Goal: Task Accomplishment & Management: Manage account settings

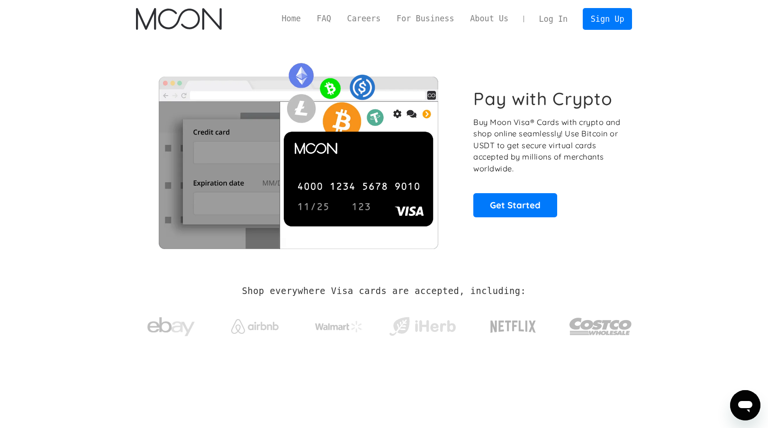
click at [543, 11] on link "Log In" at bounding box center [553, 19] width 45 height 21
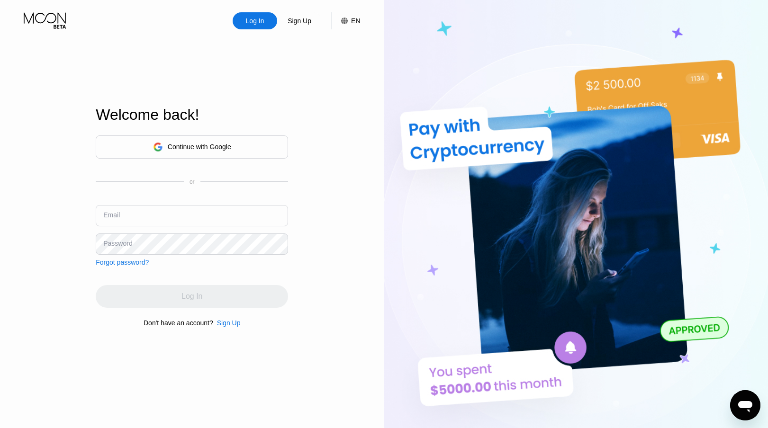
scroll to position [6, 0]
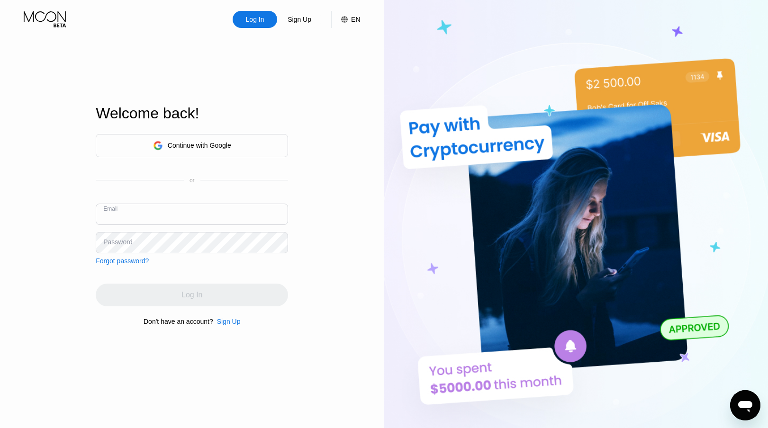
type input "[EMAIL_ADDRESS][DOMAIN_NAME]"
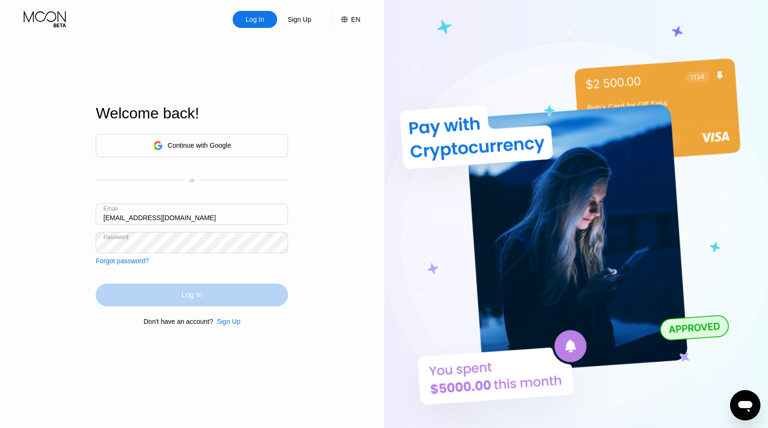
click at [217, 292] on div "Log In" at bounding box center [192, 295] width 192 height 23
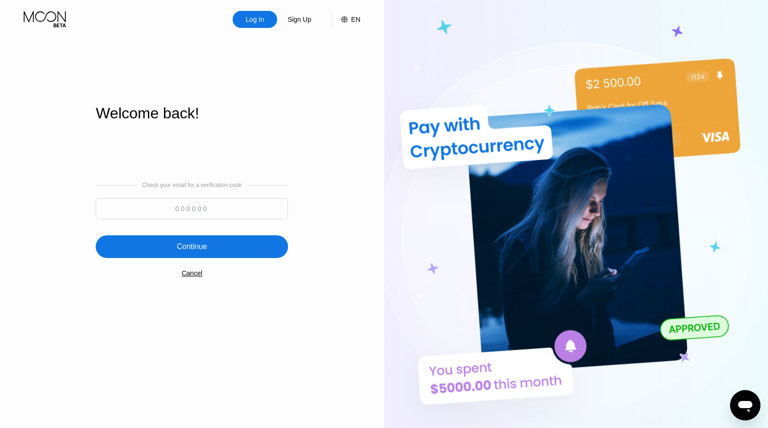
click at [261, 197] on div "Check your email for a verification code" at bounding box center [192, 203] width 192 height 42
click at [264, 218] on input at bounding box center [192, 208] width 192 height 21
paste input "991724"
type input "991724"
click at [232, 247] on div "Continue" at bounding box center [192, 246] width 192 height 23
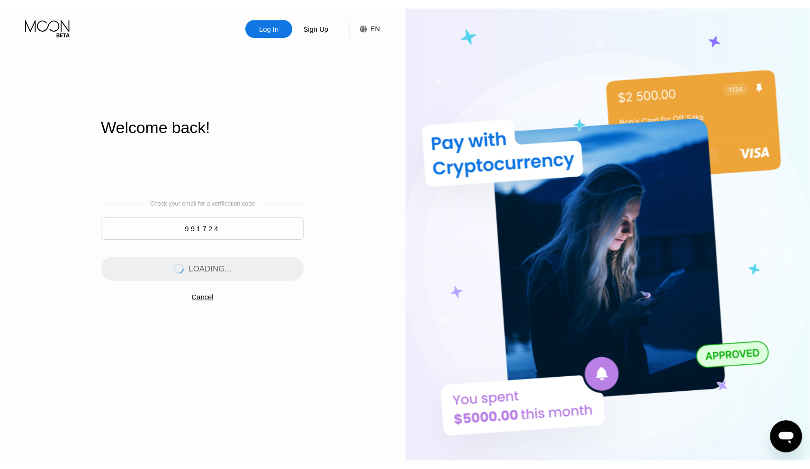
scroll to position [0, 0]
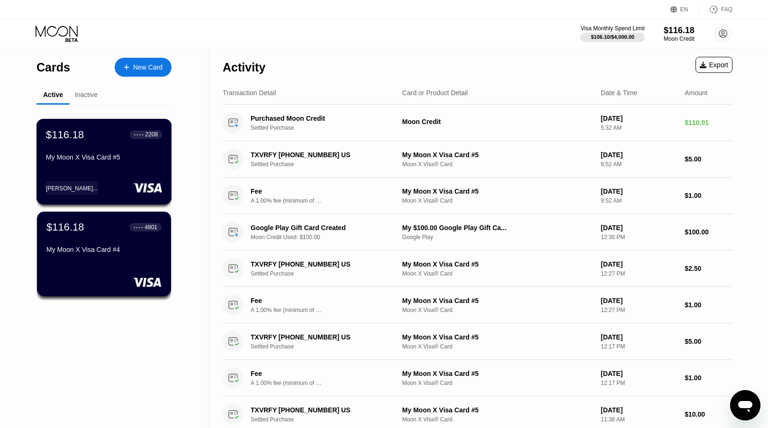
click at [112, 185] on div "[PERSON_NAME]..." at bounding box center [104, 188] width 116 height 14
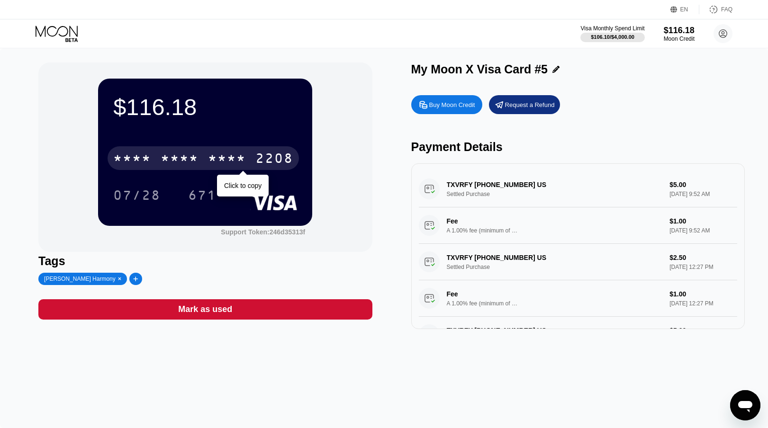
click at [255, 156] on div "* * * * * * * * * * * * 2208" at bounding box center [203, 158] width 191 height 24
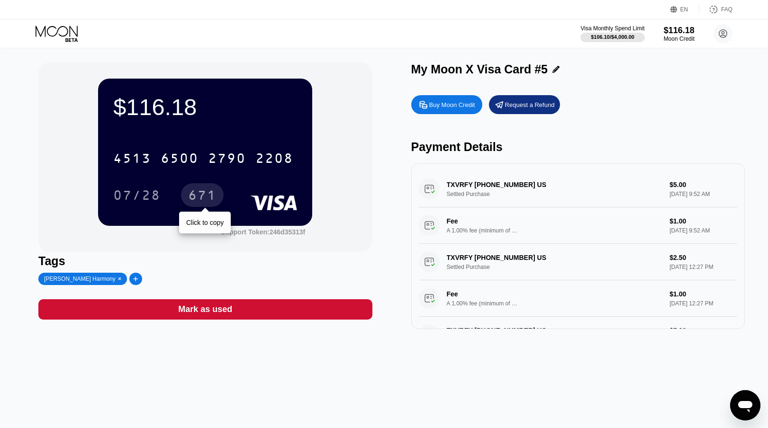
click at [205, 198] on div "671" at bounding box center [202, 196] width 28 height 15
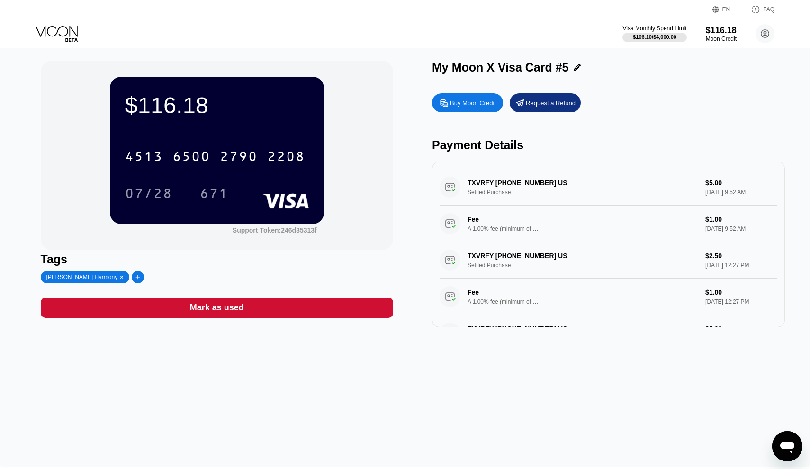
scroll to position [2, 0]
click at [764, 40] on circle at bounding box center [765, 33] width 19 height 19
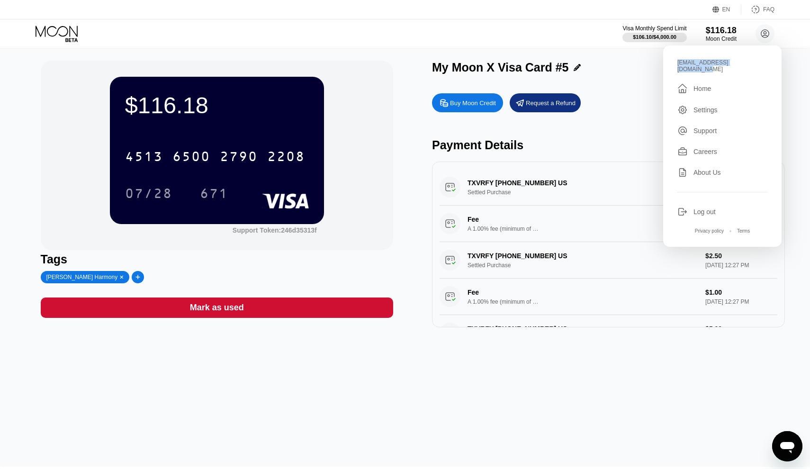
drag, startPoint x: 677, startPoint y: 64, endPoint x: 763, endPoint y: 69, distance: 86.8
click at [763, 69] on div "[EMAIL_ADDRESS][DOMAIN_NAME]  Home Settings Support Careers About Us Log out P…" at bounding box center [722, 145] width 118 height 201
copy div "[EMAIL_ADDRESS][DOMAIN_NAME]"
click at [223, 192] on div "671" at bounding box center [214, 194] width 28 height 15
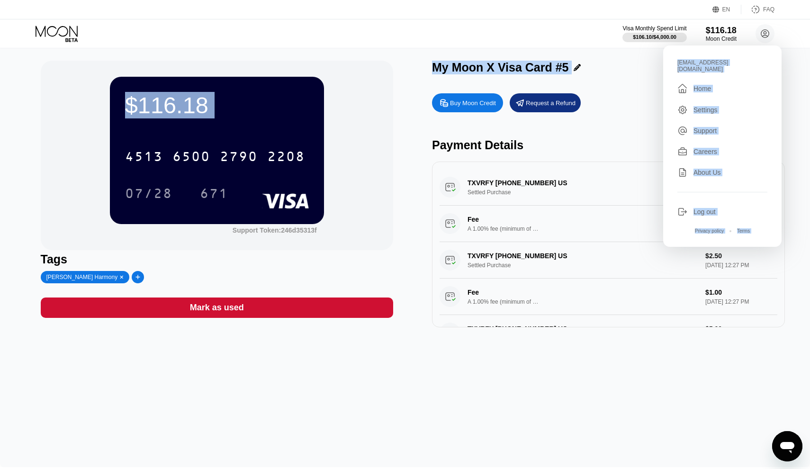
drag, startPoint x: 678, startPoint y: 62, endPoint x: 782, endPoint y: 60, distance: 103.3
click at [768, 60] on div "EN Language Select an item Save FAQ Visa Monthly Spend Limit $106.10 / $4,000.0…" at bounding box center [405, 232] width 810 height 469
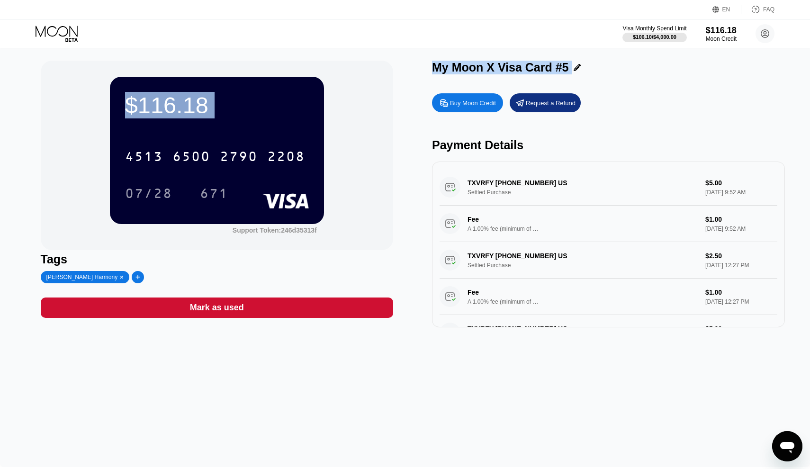
click at [768, 60] on div "$116.18 4513 6500 2790 2208 07/28 671 Support Token: 246d35313f Tags [PERSON_NA…" at bounding box center [405, 256] width 810 height 421
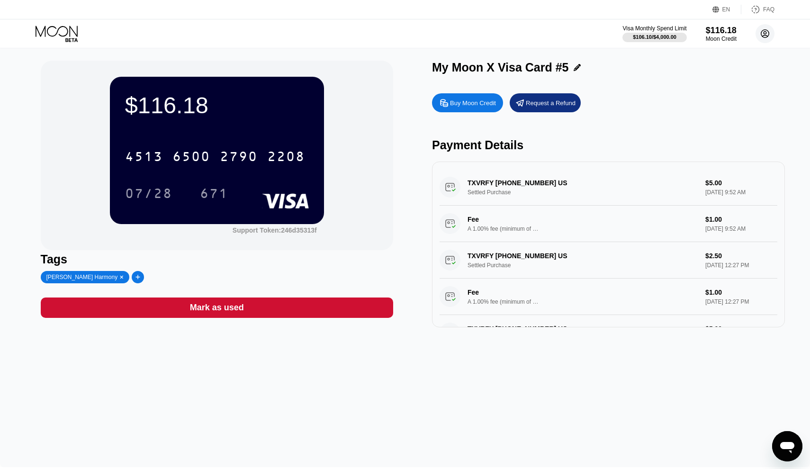
click at [768, 34] on circle at bounding box center [765, 33] width 19 height 19
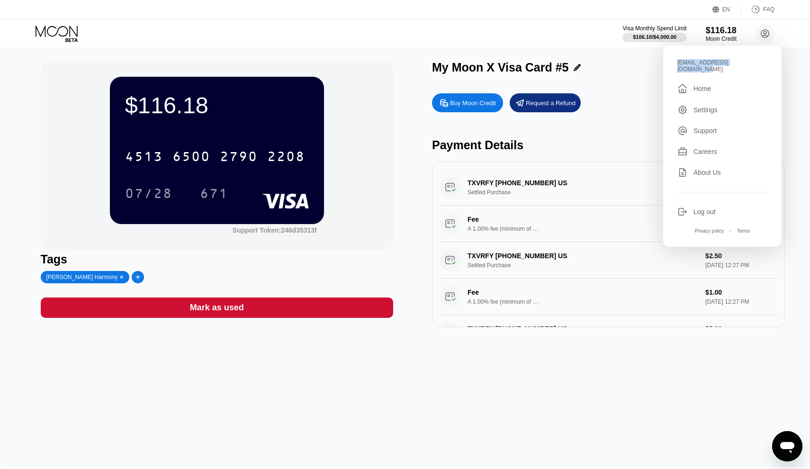
drag, startPoint x: 758, startPoint y: 61, endPoint x: 673, endPoint y: 63, distance: 84.8
click at [673, 63] on div "[EMAIL_ADDRESS][DOMAIN_NAME]  Home Settings Support Careers About Us Log out P…" at bounding box center [722, 145] width 118 height 201
copy div "[EMAIL_ADDRESS][DOMAIN_NAME]"
click at [298, 159] on div "2208" at bounding box center [286, 157] width 38 height 15
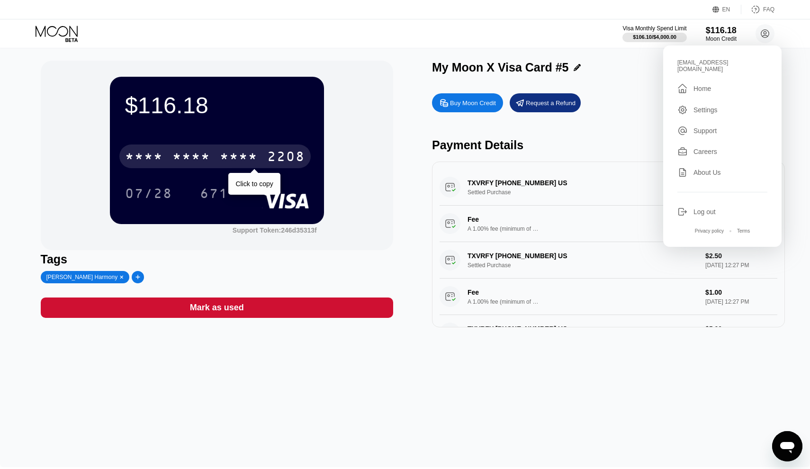
click at [229, 153] on div "* * * *" at bounding box center [239, 157] width 38 height 15
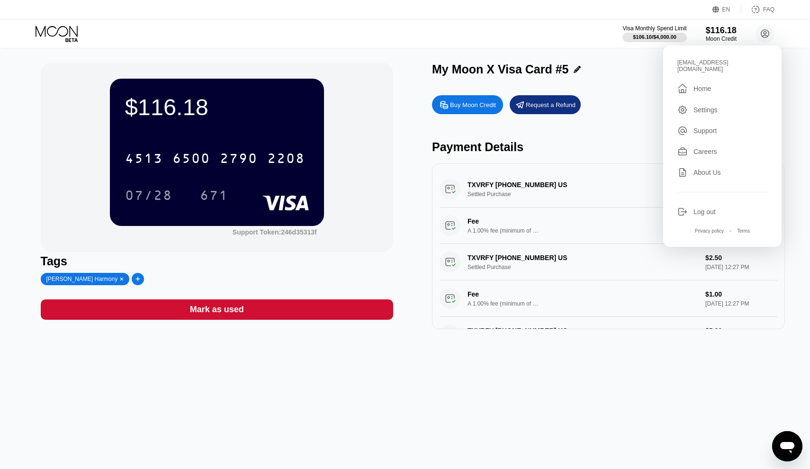
scroll to position [0, 0]
click at [144, 192] on div "07/28" at bounding box center [148, 196] width 47 height 15
click at [203, 200] on div "671" at bounding box center [214, 196] width 28 height 15
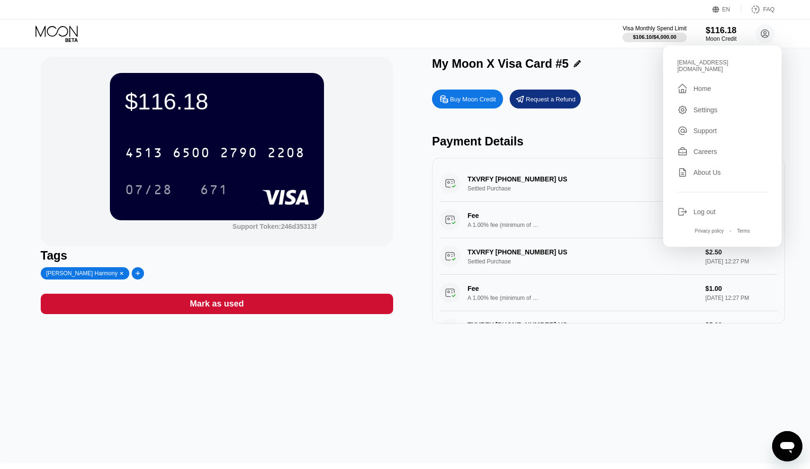
scroll to position [8, 0]
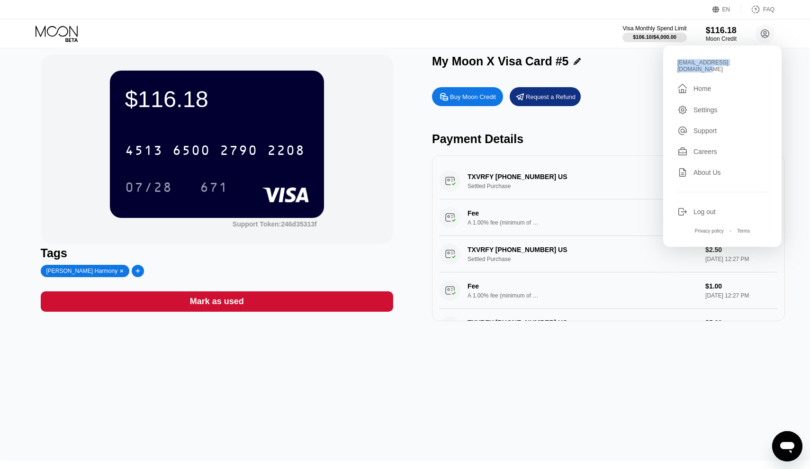
drag, startPoint x: 675, startPoint y: 62, endPoint x: 764, endPoint y: 63, distance: 88.6
click at [764, 63] on div "[EMAIL_ADDRESS][DOMAIN_NAME]  Home Settings Support Careers About Us Log out P…" at bounding box center [722, 145] width 118 height 201
copy div "[EMAIL_ADDRESS][DOMAIN_NAME]"
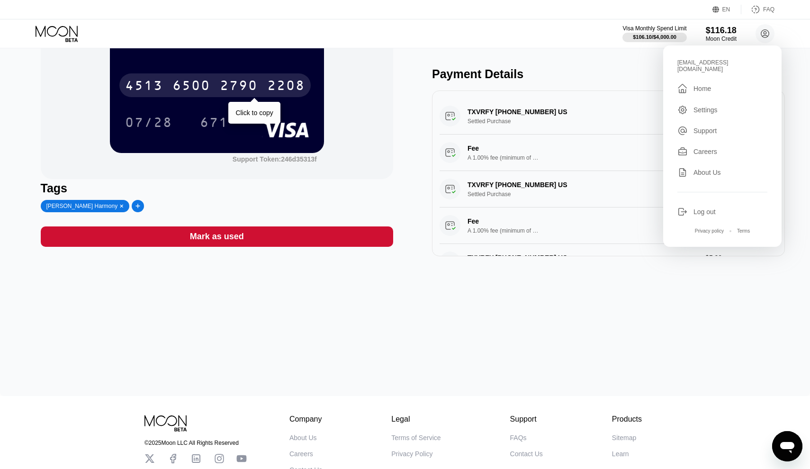
click at [240, 88] on div "2790" at bounding box center [239, 86] width 38 height 15
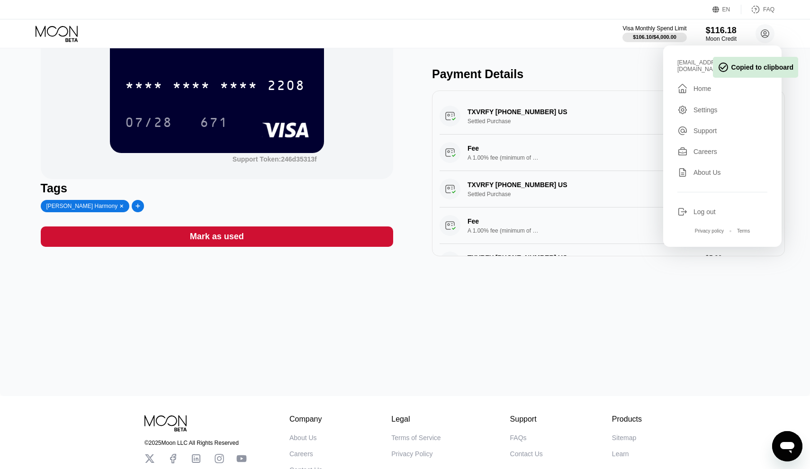
click at [655, 0] on div "EN Language Select an item Save FAQ" at bounding box center [405, 9] width 810 height 19
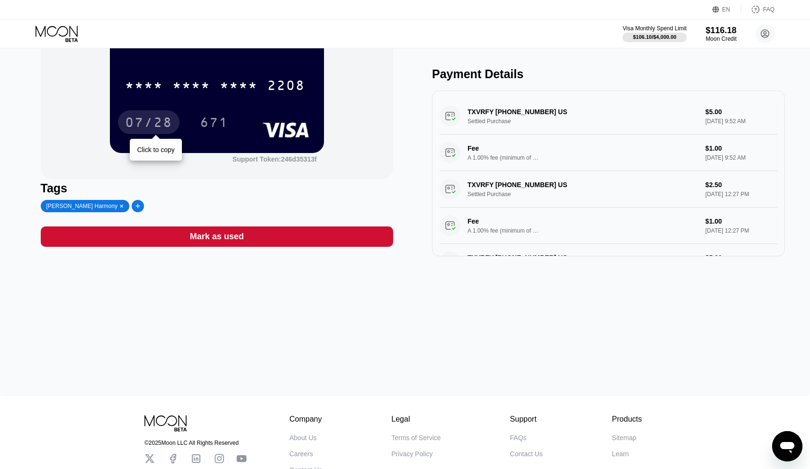
click at [172, 122] on div "07/28" at bounding box center [148, 123] width 47 height 15
click at [214, 124] on div "671" at bounding box center [214, 123] width 28 height 15
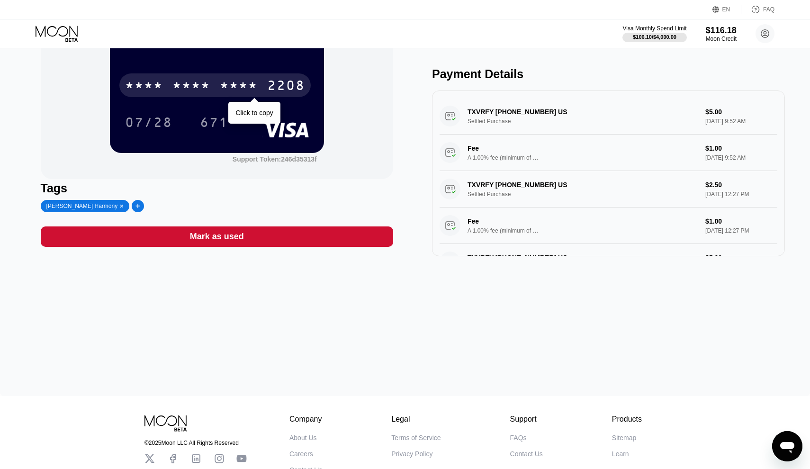
click at [159, 88] on div "* * * *" at bounding box center [144, 86] width 38 height 15
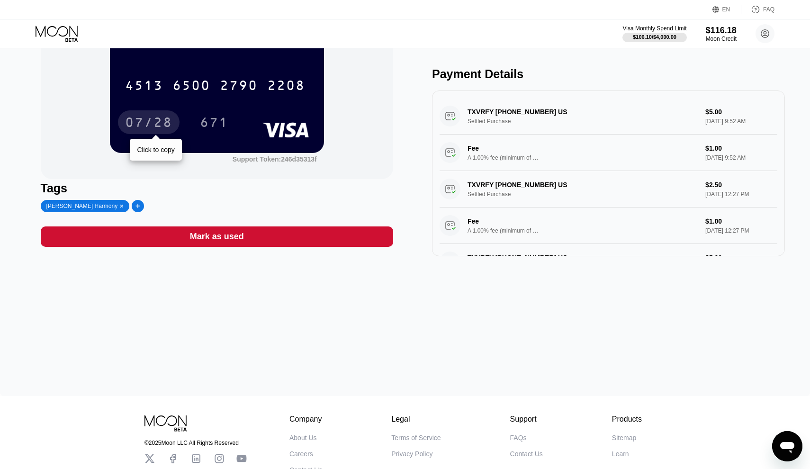
click at [151, 129] on div "07/28" at bounding box center [148, 123] width 47 height 15
click at [200, 119] on div "671" at bounding box center [214, 123] width 28 height 15
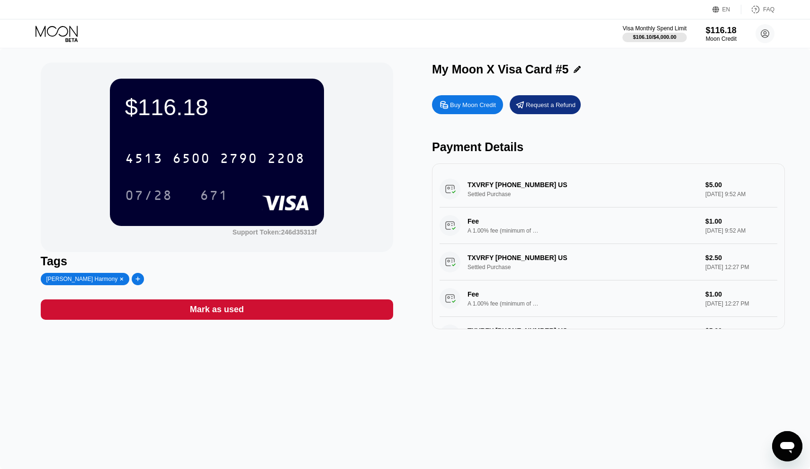
scroll to position [0, 0]
click at [56, 29] on icon at bounding box center [58, 34] width 44 height 17
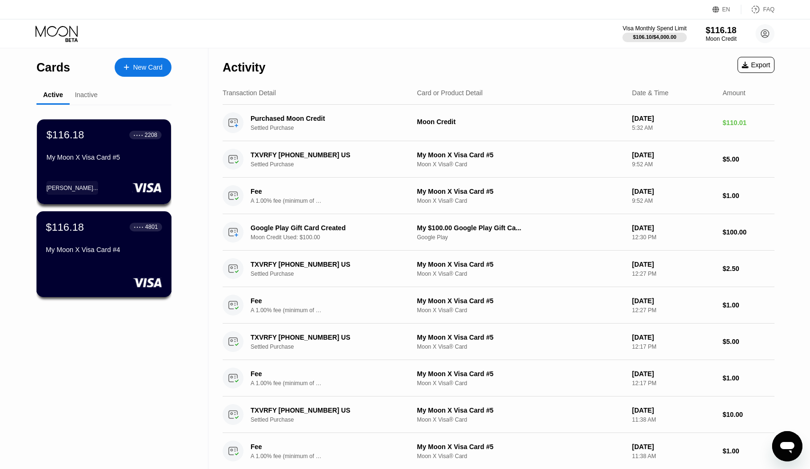
click at [85, 249] on div "My Moon X Visa Card #4" at bounding box center [104, 250] width 116 height 8
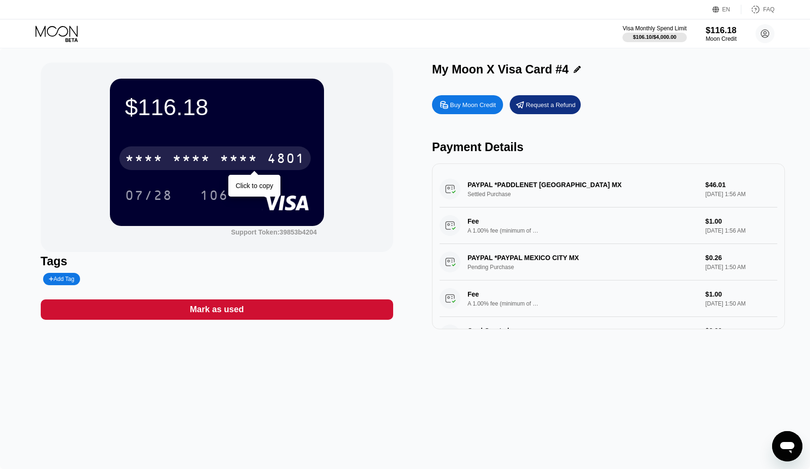
click at [247, 148] on div "* * * * * * * * * * * * 4801" at bounding box center [214, 158] width 191 height 24
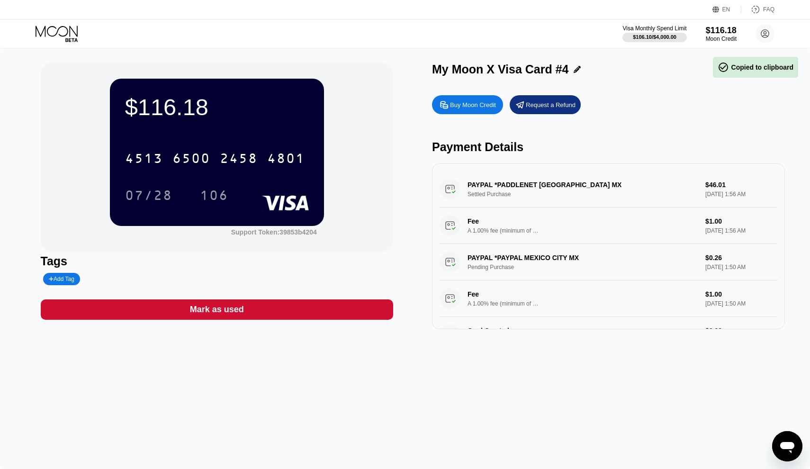
click at [66, 33] on icon at bounding box center [58, 34] width 44 height 17
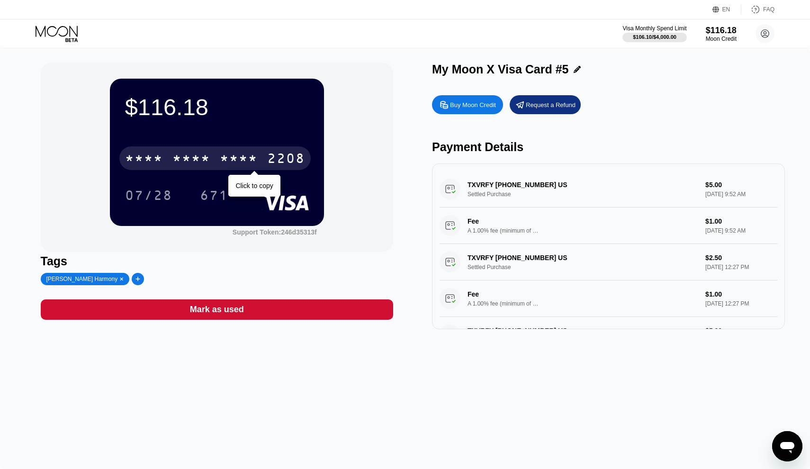
click at [211, 164] on div "* * * * * * * * * * * * 2208" at bounding box center [214, 158] width 191 height 24
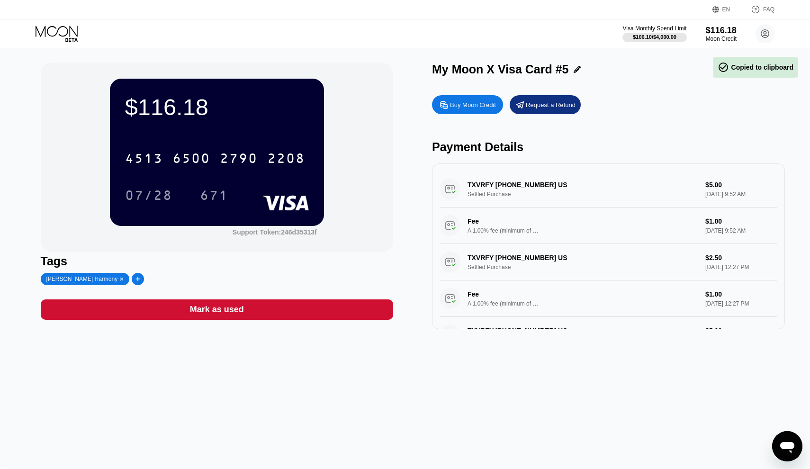
click at [54, 28] on icon at bounding box center [58, 34] width 44 height 17
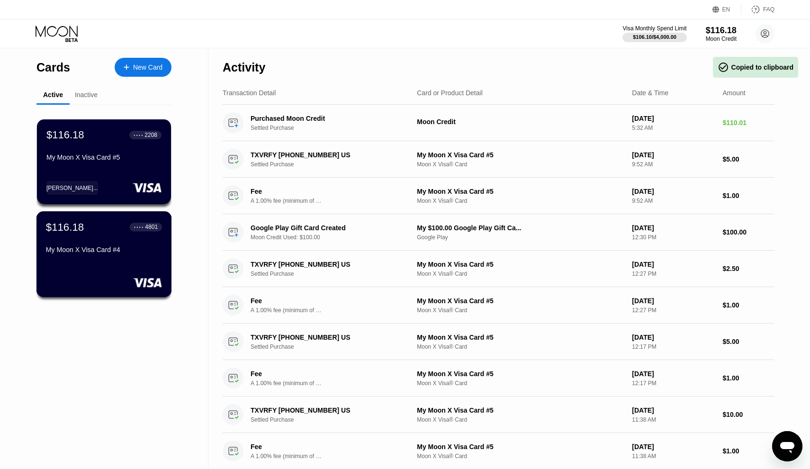
click at [78, 242] on div "$116.18 ● ● ● ● 4801 My Moon X Visa Card #4" at bounding box center [104, 239] width 116 height 36
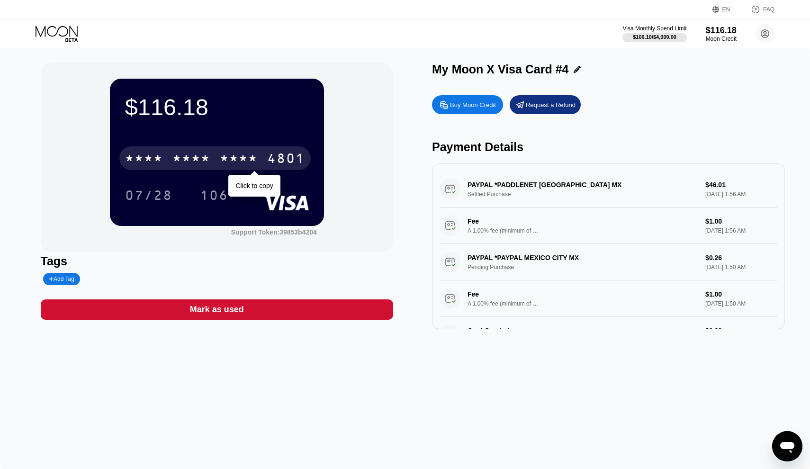
click at [192, 153] on div "* * * *" at bounding box center [191, 159] width 38 height 15
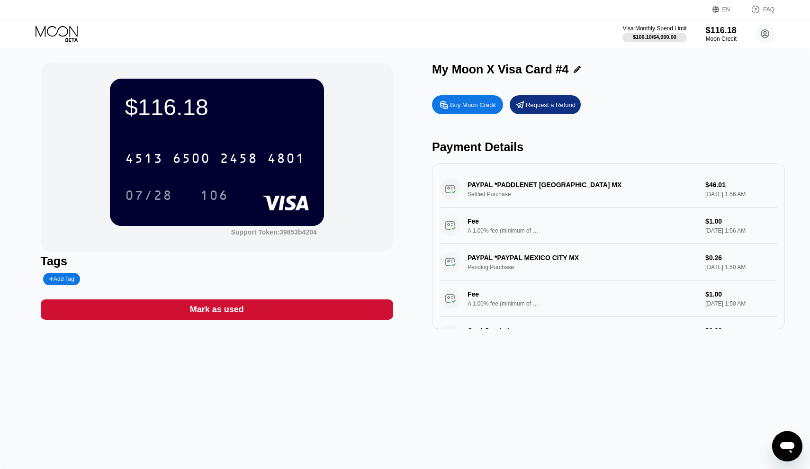
click at [148, 183] on div "[CREDIT_CARD_NUMBER] 07/28 106" at bounding box center [217, 167] width 184 height 56
click at [148, 201] on div "07/28" at bounding box center [148, 196] width 47 height 15
click at [218, 194] on div "106" at bounding box center [214, 196] width 28 height 15
